Goal: Information Seeking & Learning: Learn about a topic

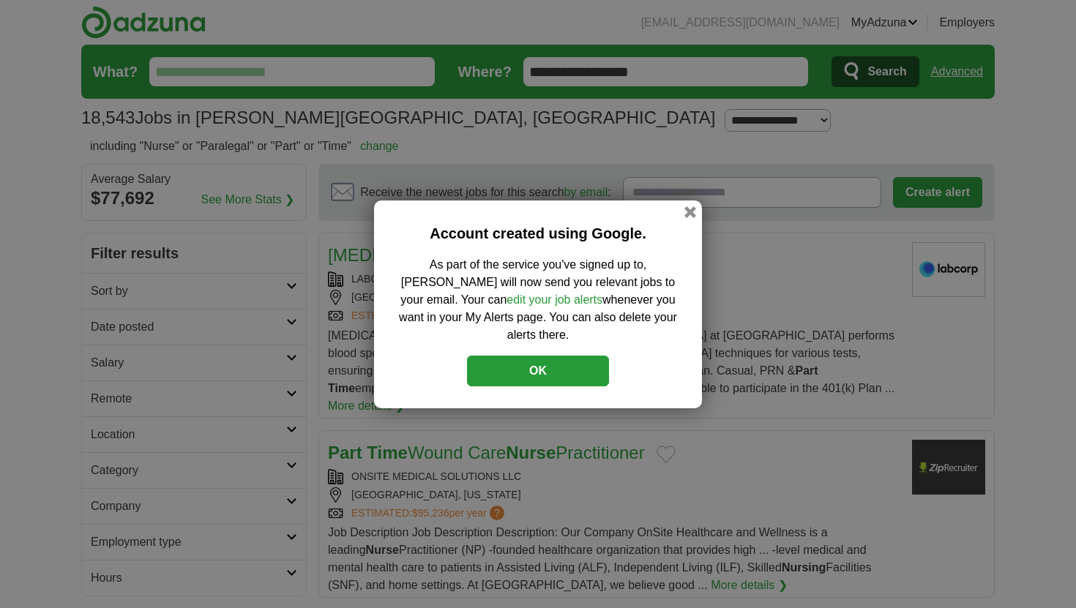
click at [584, 358] on button "OK" at bounding box center [538, 371] width 142 height 31
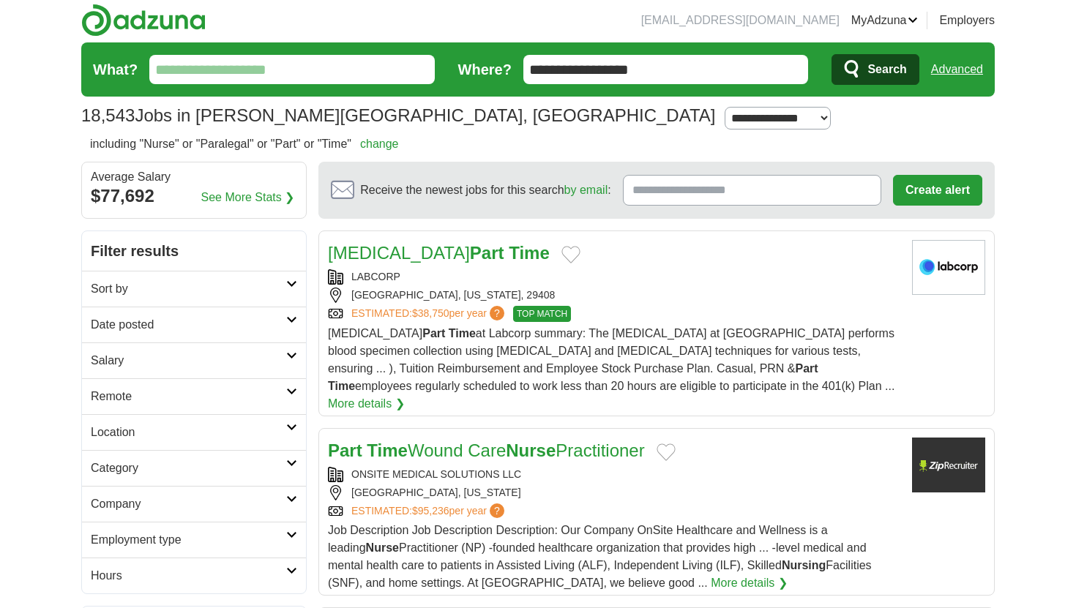
scroll to position [3, 0]
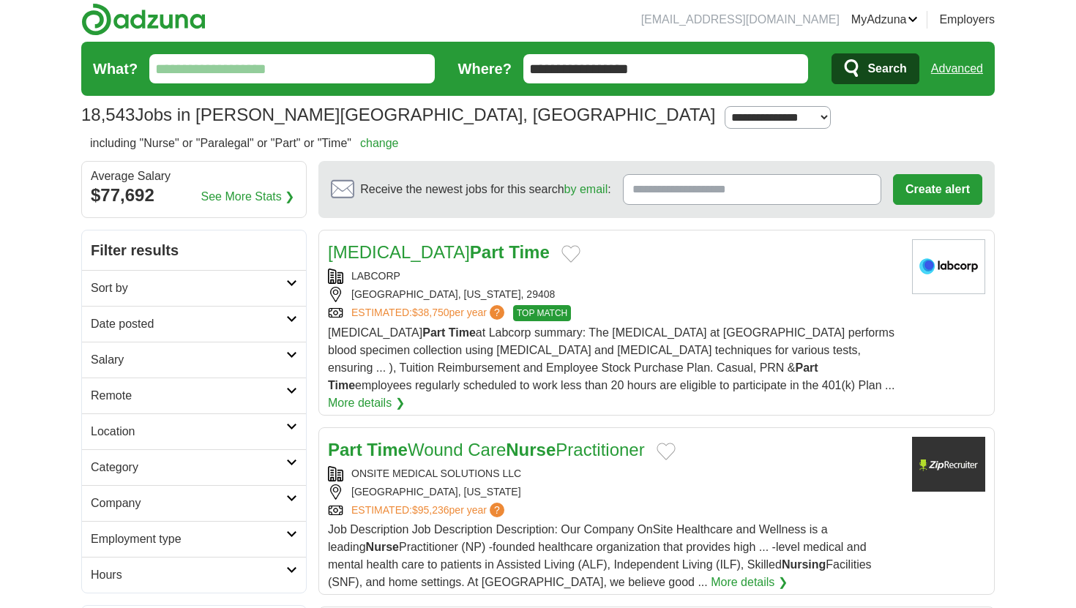
click at [295, 282] on icon at bounding box center [291, 282] width 11 height 7
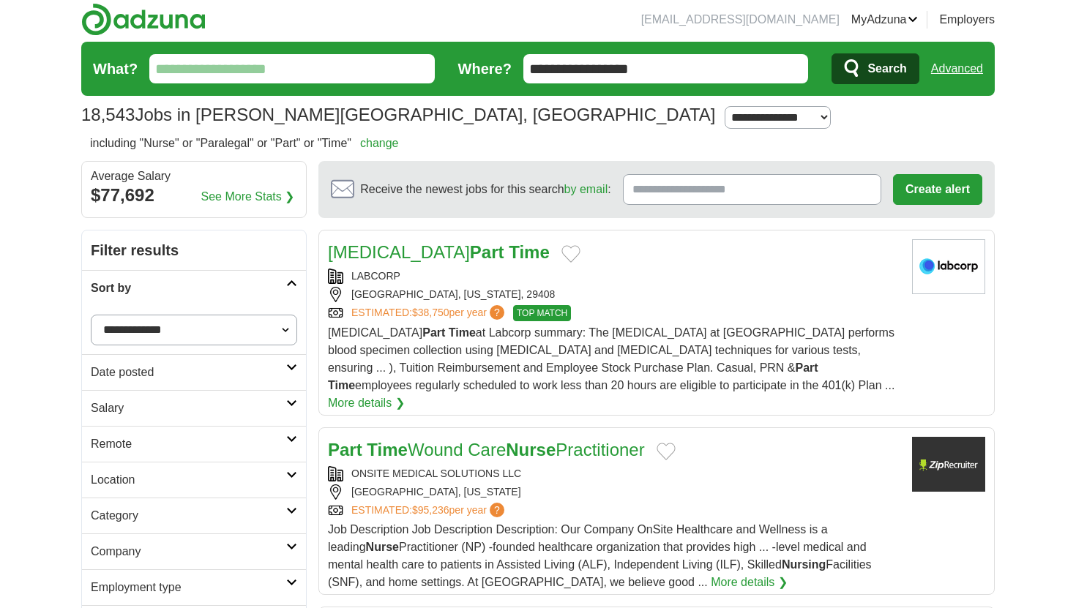
click at [298, 443] on link "Remote" at bounding box center [194, 444] width 224 height 36
click at [284, 62] on input "What?" at bounding box center [291, 68] width 285 height 29
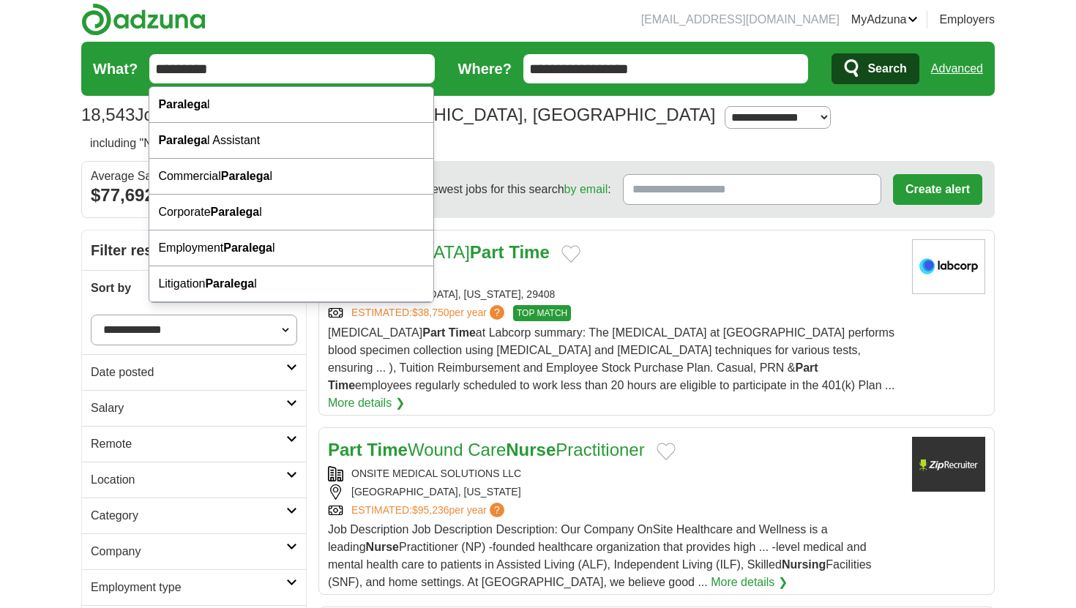
type input "*********"
click at [831, 53] on button "Search" at bounding box center [874, 68] width 87 height 31
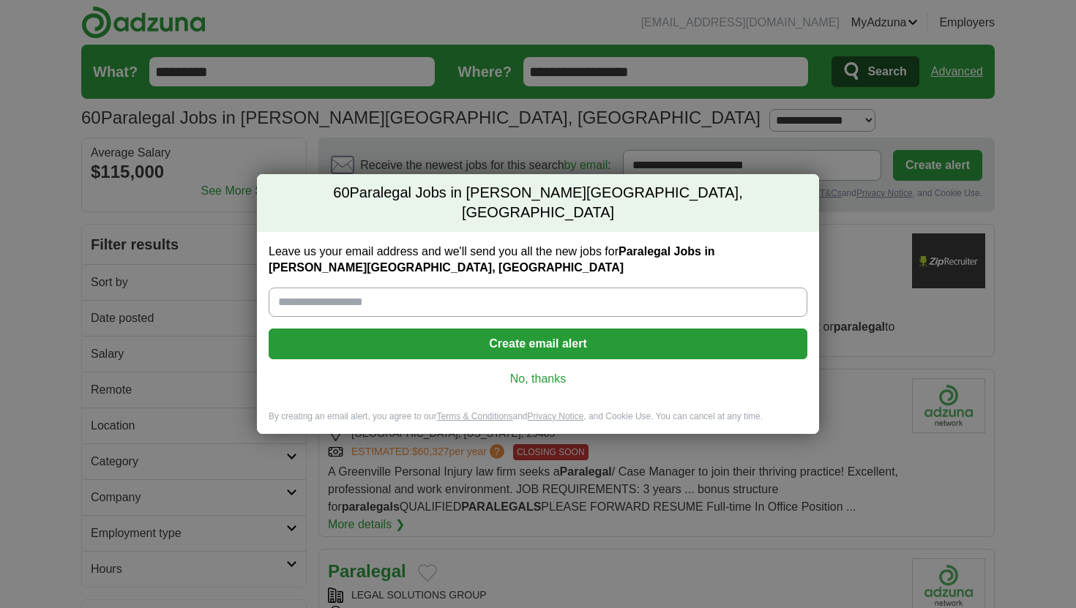
click at [550, 371] on link "No, thanks" at bounding box center [537, 379] width 515 height 16
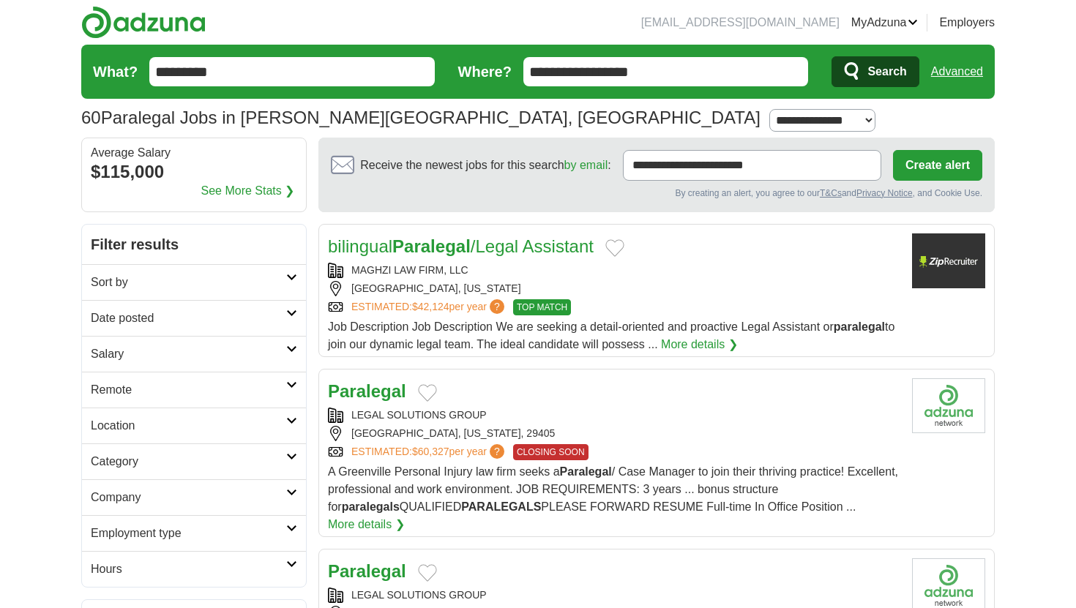
click at [657, 79] on input "**********" at bounding box center [665, 71] width 285 height 29
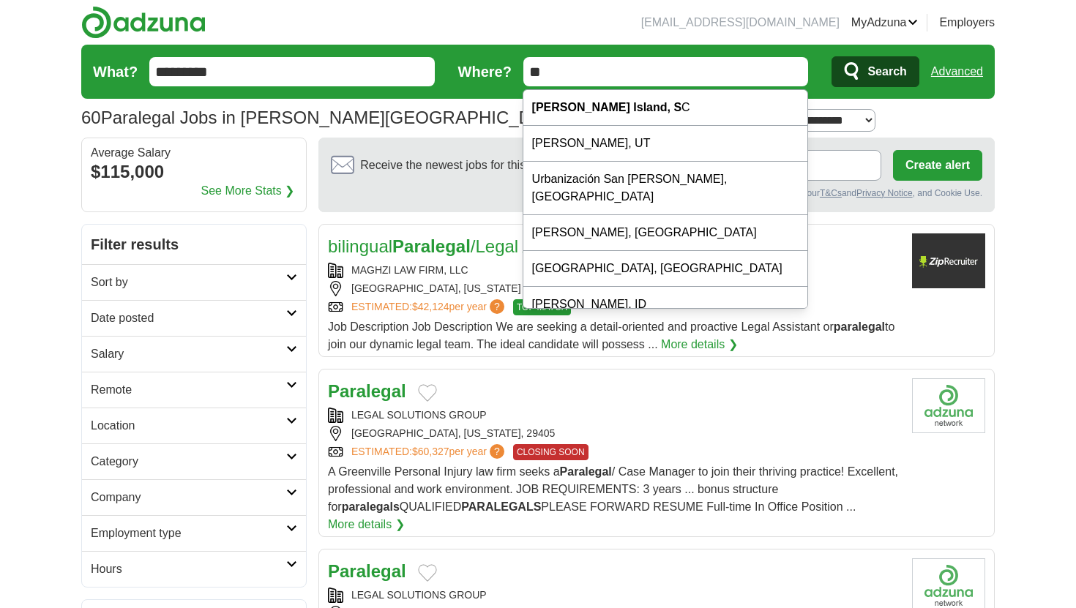
type input "*"
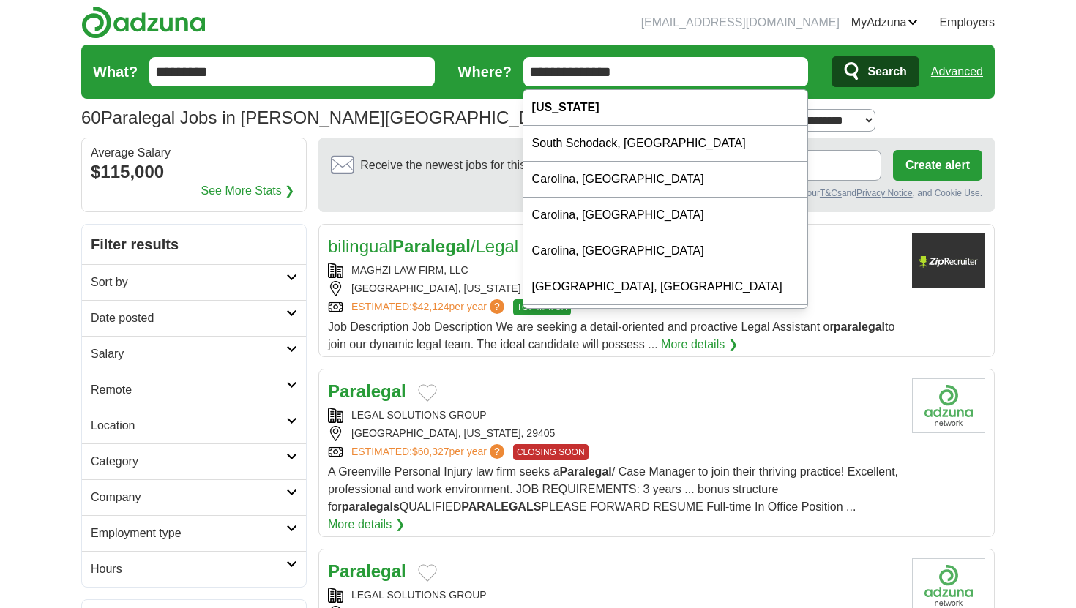
type input "**********"
click at [895, 73] on span "Search" at bounding box center [886, 71] width 39 height 29
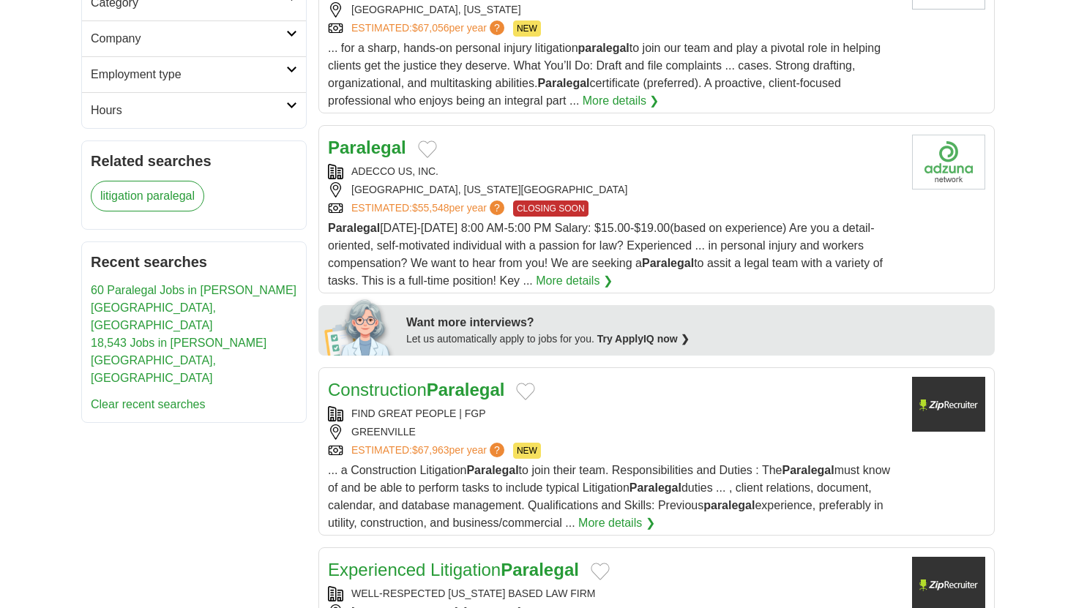
scroll to position [470, 0]
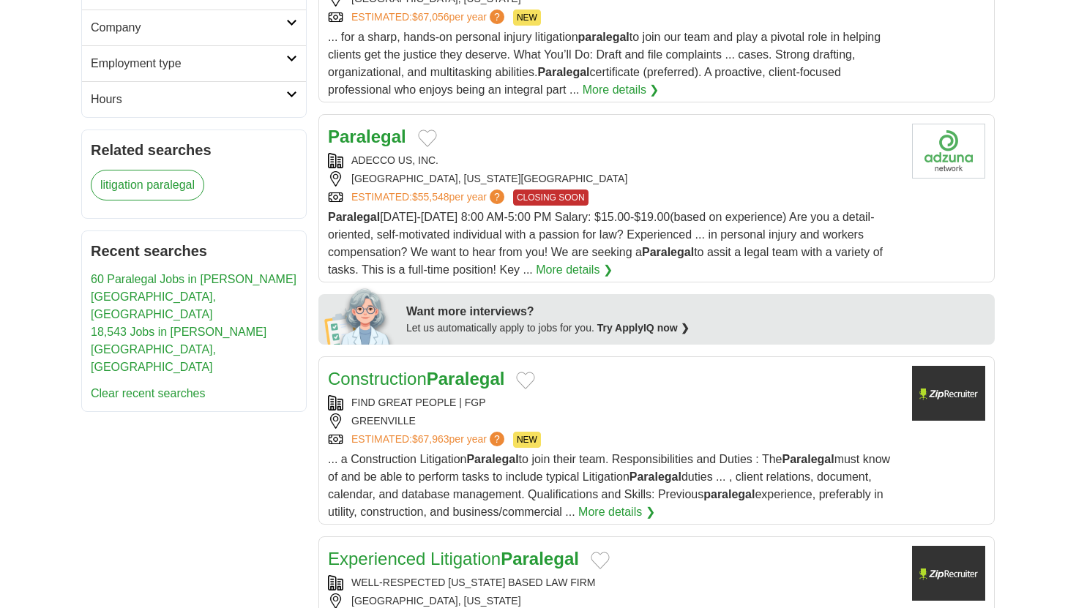
click at [593, 279] on link "More details ❯" at bounding box center [574, 270] width 77 height 18
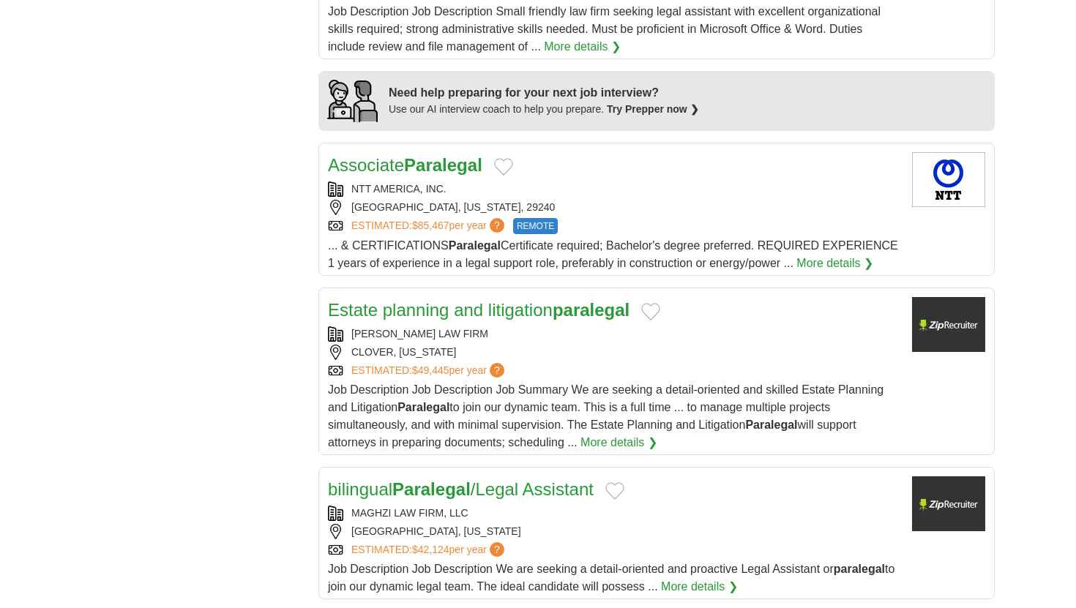
scroll to position [1244, 0]
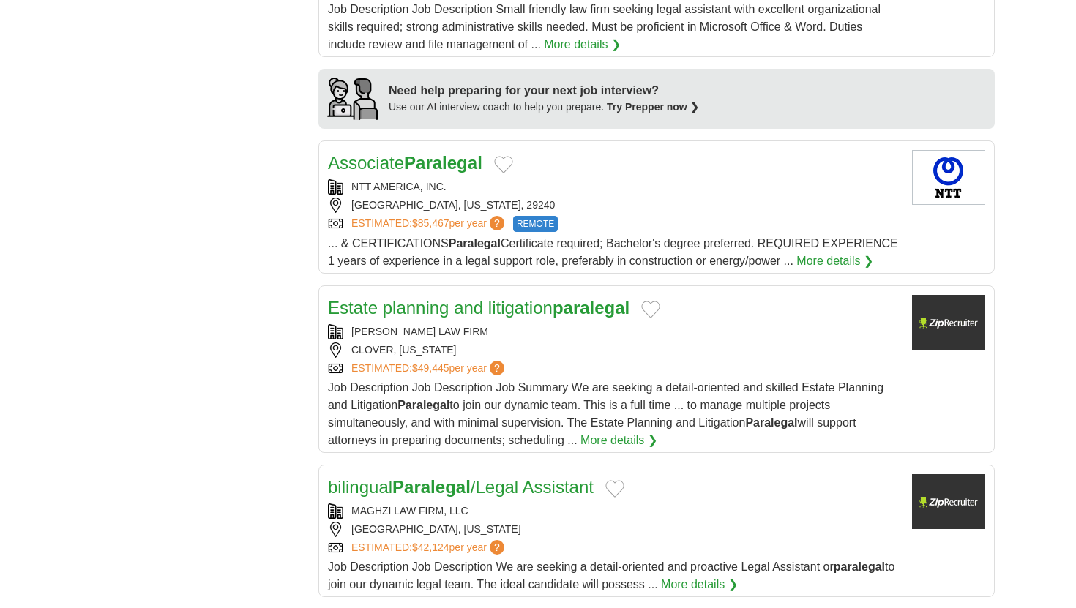
click at [819, 270] on link "More details ❯" at bounding box center [834, 261] width 77 height 18
